Goal: Task Accomplishment & Management: Use online tool/utility

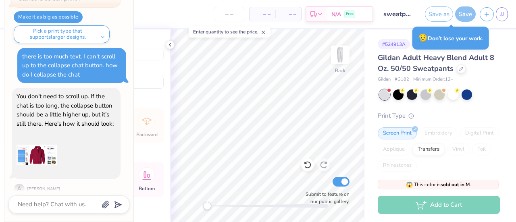
scroll to position [732, 0]
click at [42, 146] on img at bounding box center [37, 155] width 40 height 40
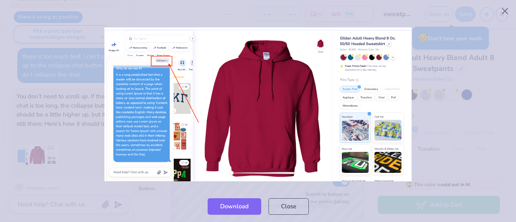
click at [81, 138] on div at bounding box center [258, 104] width 516 height 172
click at [293, 207] on button "Close" at bounding box center [288, 204] width 40 height 17
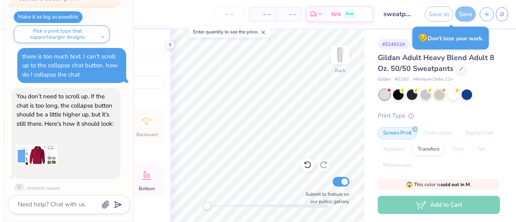
type textarea "x"
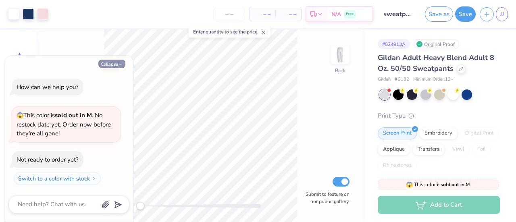
click at [120, 66] on icon "button" at bounding box center [120, 64] width 5 height 5
type textarea "x"
